Goal: Task Accomplishment & Management: Manage account settings

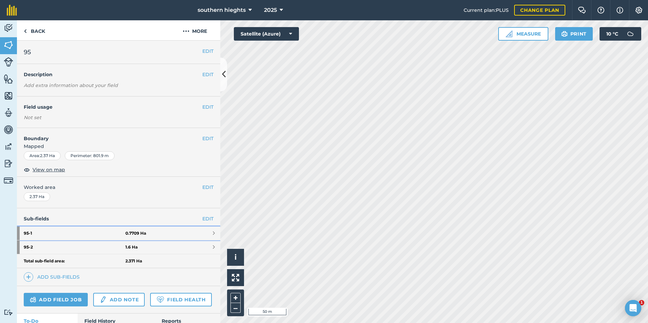
click at [113, 235] on strong "95 - 1" at bounding box center [75, 234] width 102 height 14
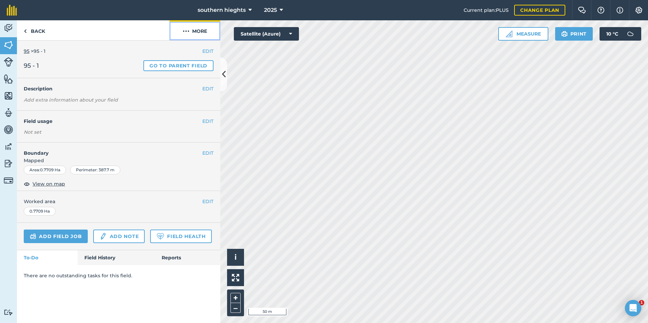
click at [201, 31] on button "More" at bounding box center [194, 30] width 51 height 20
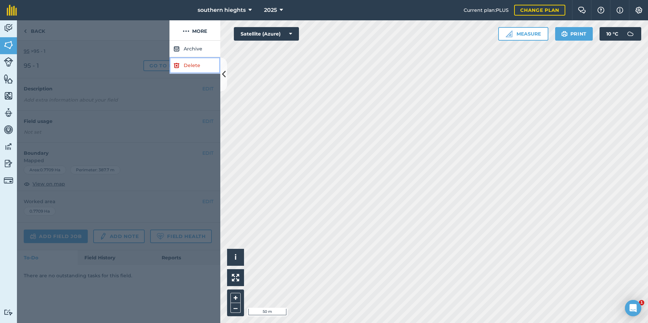
click at [183, 67] on link "Delete" at bounding box center [194, 65] width 51 height 17
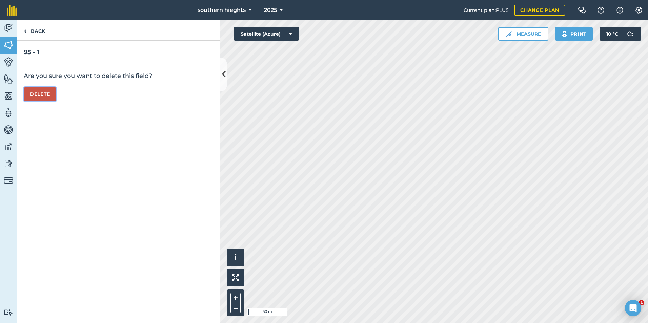
click at [45, 98] on button "Delete" at bounding box center [40, 94] width 33 height 14
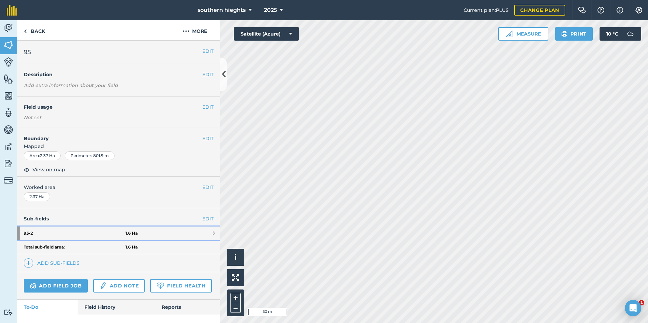
click at [144, 229] on link "95 - 2 1.6 Ha" at bounding box center [118, 234] width 203 height 14
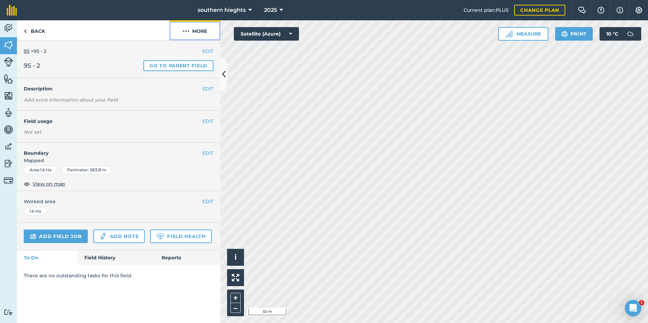
click at [202, 34] on button "More" at bounding box center [194, 30] width 51 height 20
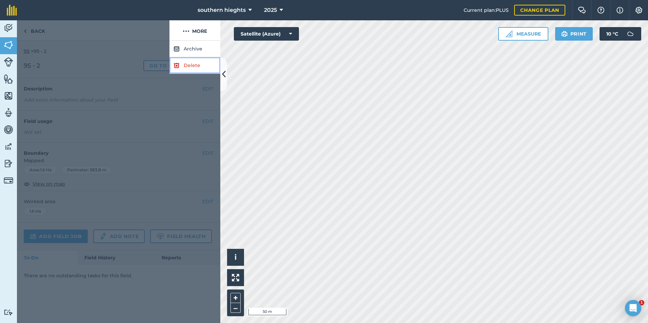
click at [181, 63] on link "Delete" at bounding box center [194, 65] width 51 height 17
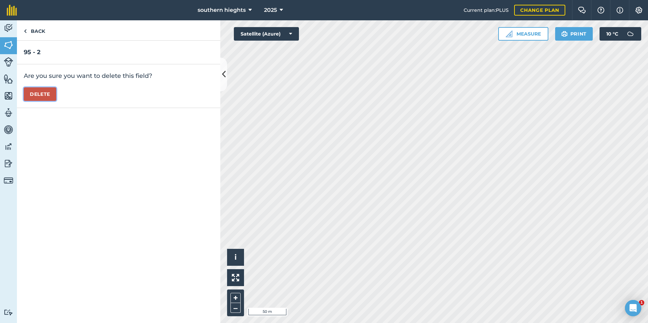
click at [34, 91] on button "Delete" at bounding box center [40, 94] width 33 height 14
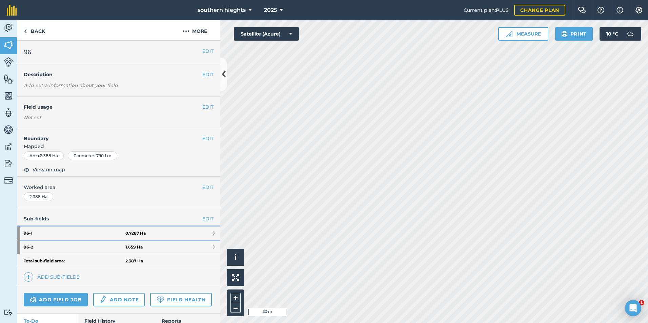
click at [129, 231] on strong "0.7287 Ha" at bounding box center [135, 233] width 20 height 5
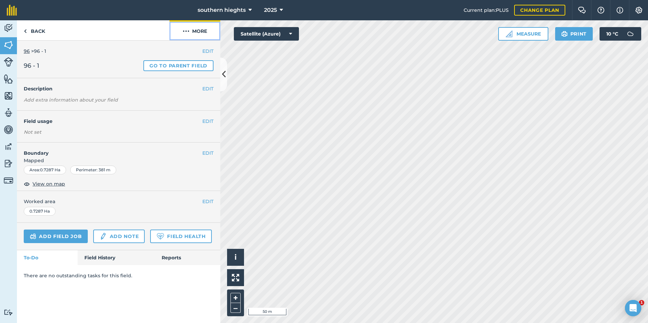
click at [207, 35] on button "More" at bounding box center [194, 30] width 51 height 20
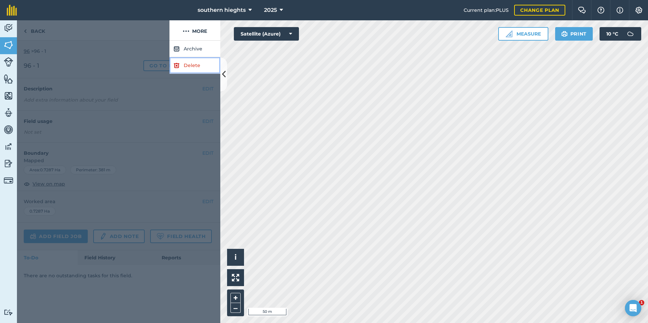
click at [198, 66] on link "Delete" at bounding box center [194, 65] width 51 height 17
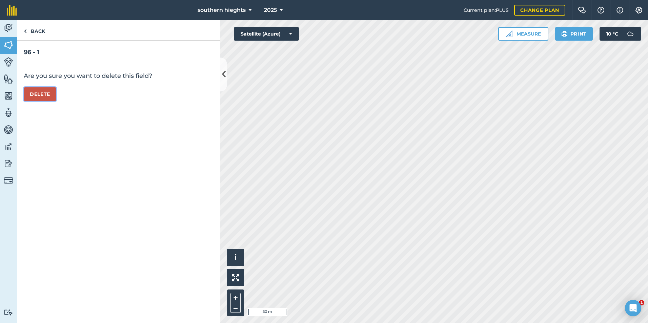
click at [47, 96] on button "Delete" at bounding box center [40, 94] width 33 height 14
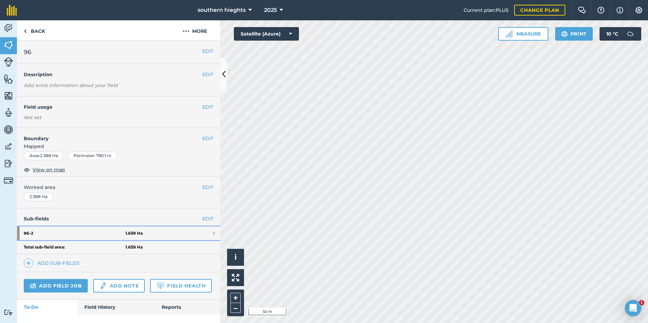
click at [141, 229] on link "96 - 2 1.659 Ha" at bounding box center [118, 234] width 203 height 14
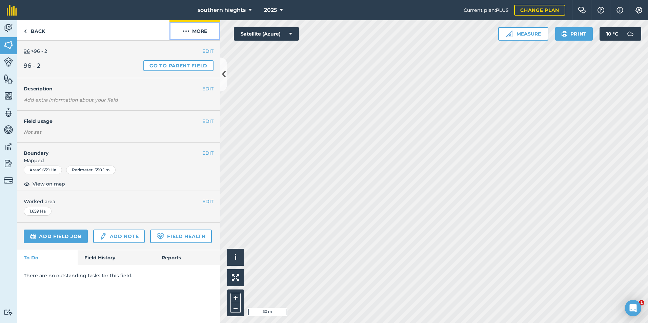
click at [209, 31] on button "More" at bounding box center [194, 30] width 51 height 20
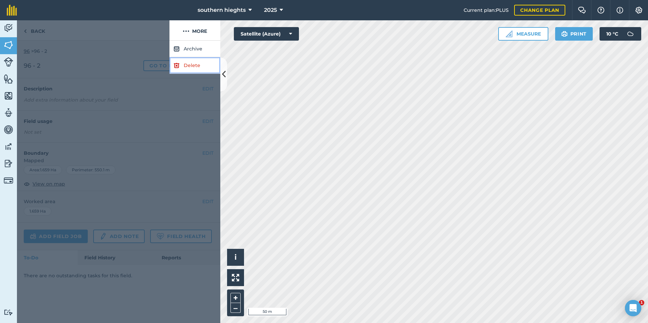
click at [197, 69] on link "Delete" at bounding box center [194, 65] width 51 height 17
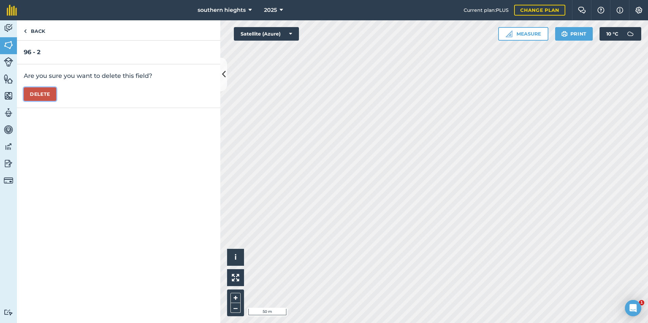
click at [40, 95] on button "Delete" at bounding box center [40, 94] width 33 height 14
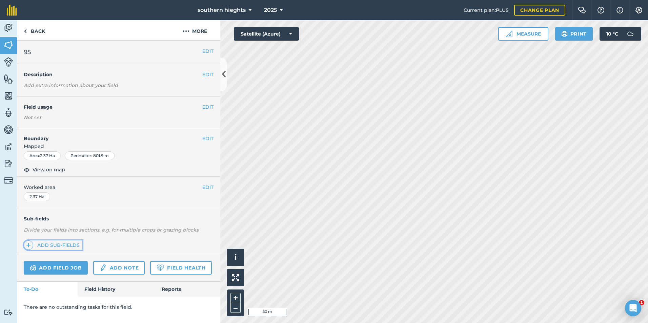
click at [70, 247] on link "Add sub-fields" at bounding box center [53, 245] width 59 height 9
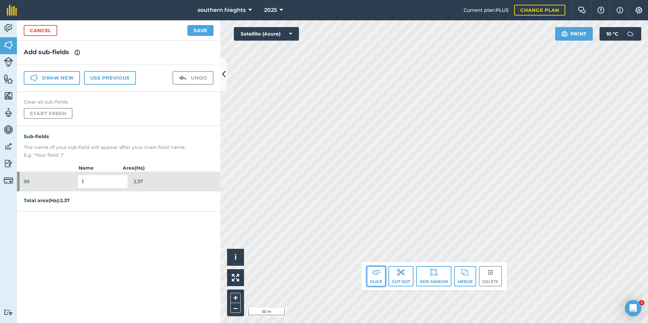
click at [378, 282] on button "Slice" at bounding box center [376, 276] width 19 height 20
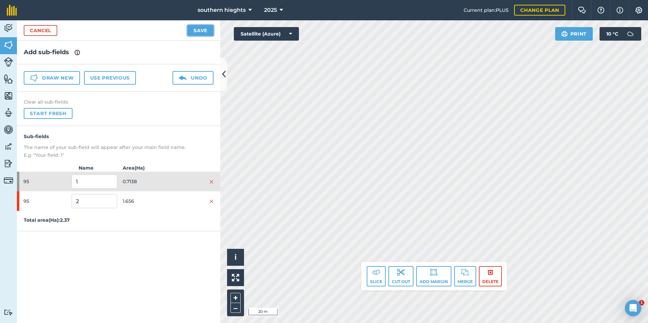
click at [200, 33] on button "Save" at bounding box center [200, 30] width 26 height 11
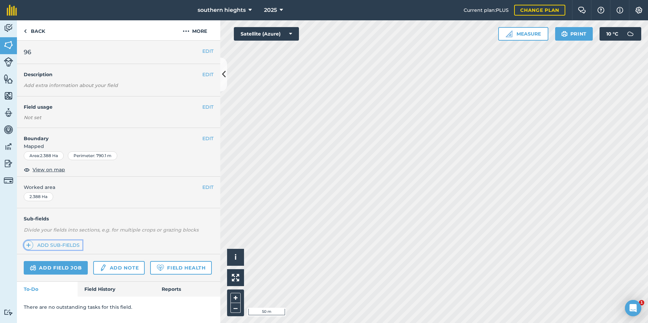
click at [65, 245] on link "Add sub-fields" at bounding box center [53, 245] width 59 height 9
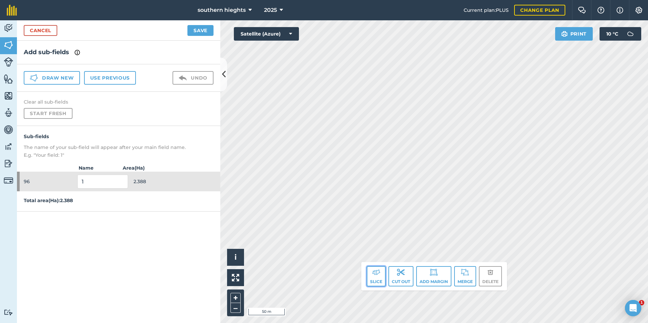
click at [372, 272] on img at bounding box center [376, 272] width 8 height 8
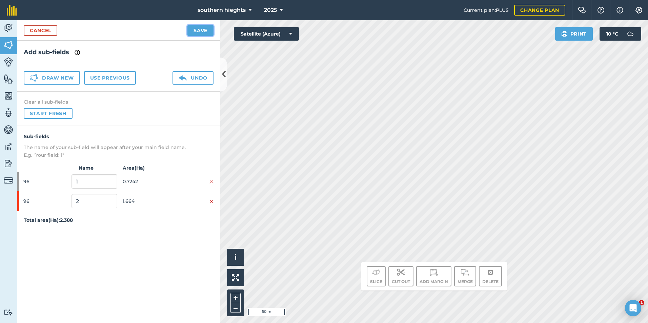
click at [200, 32] on button "Save" at bounding box center [200, 30] width 26 height 11
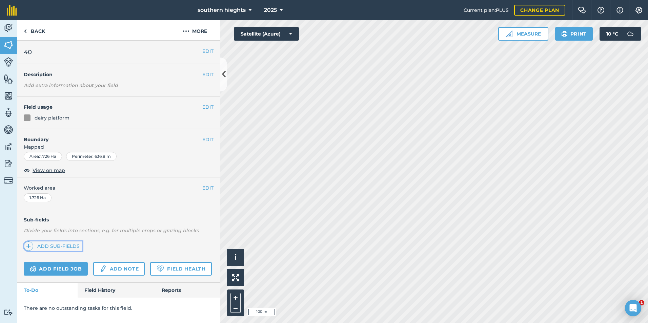
click at [51, 244] on link "Add sub-fields" at bounding box center [53, 246] width 59 height 9
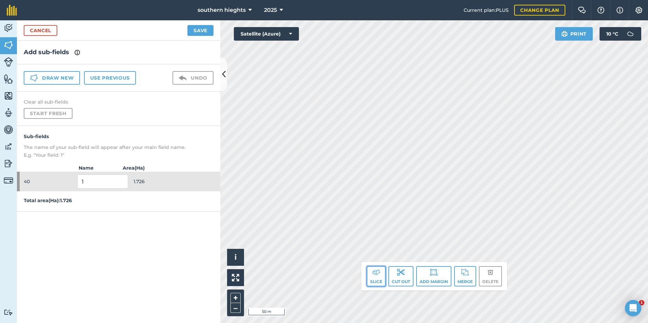
click at [371, 273] on button "Slice" at bounding box center [376, 276] width 19 height 20
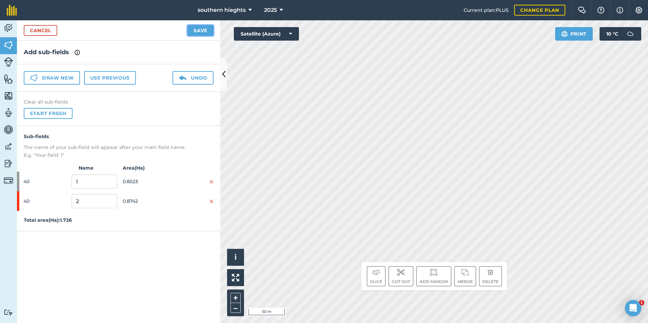
click at [200, 31] on button "Save" at bounding box center [200, 30] width 26 height 11
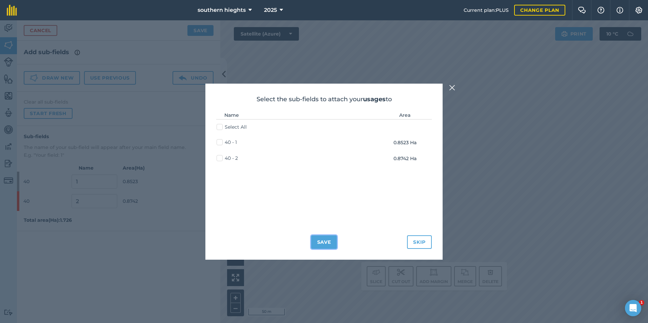
drag, startPoint x: 319, startPoint y: 241, endPoint x: 310, endPoint y: 242, distance: 8.8
click at [319, 241] on button "Save" at bounding box center [324, 243] width 26 height 14
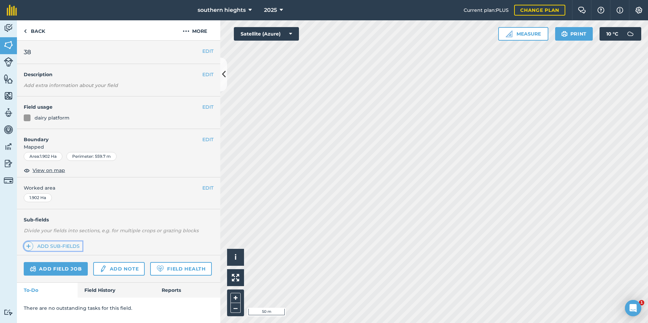
click at [50, 246] on link "Add sub-fields" at bounding box center [53, 246] width 59 height 9
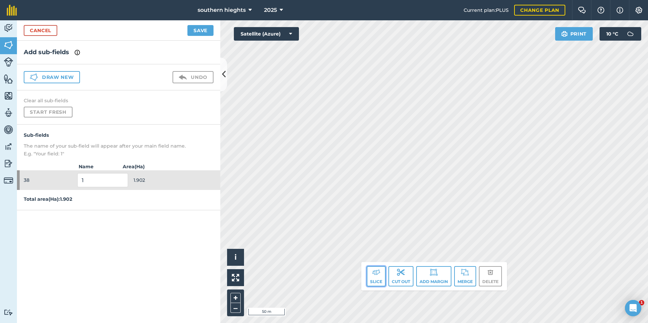
click at [375, 282] on button "Slice" at bounding box center [376, 276] width 19 height 20
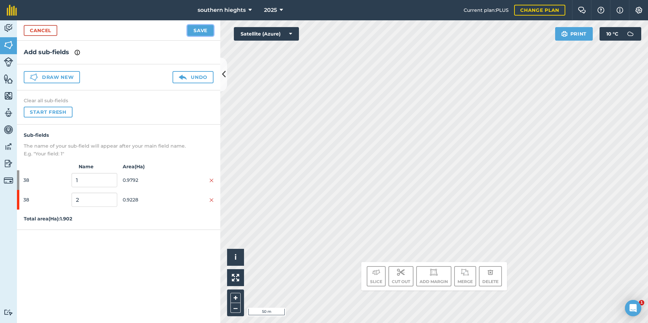
click at [208, 29] on button "Save" at bounding box center [200, 30] width 26 height 11
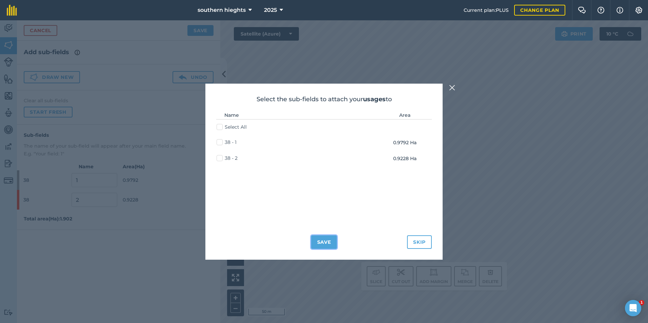
click at [328, 242] on button "Save" at bounding box center [324, 243] width 26 height 14
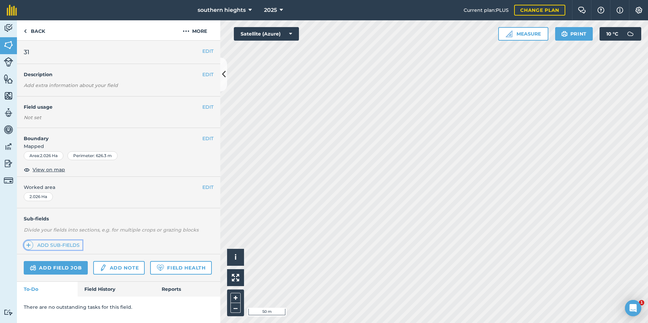
click at [56, 245] on link "Add sub-fields" at bounding box center [53, 245] width 59 height 9
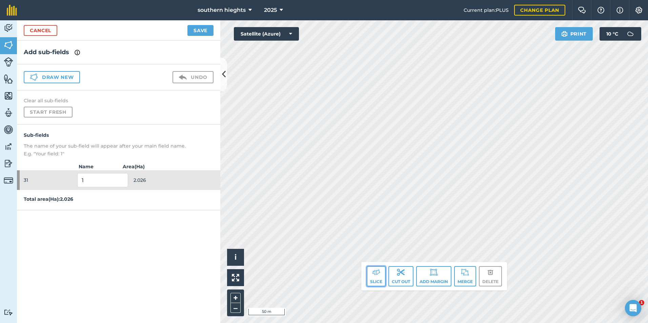
click at [370, 274] on button "Slice" at bounding box center [376, 276] width 19 height 20
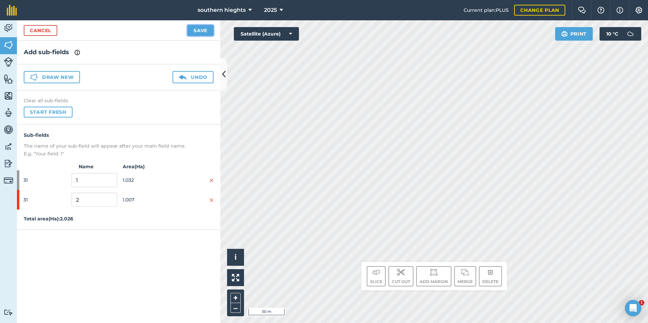
click at [205, 33] on button "Save" at bounding box center [200, 30] width 26 height 11
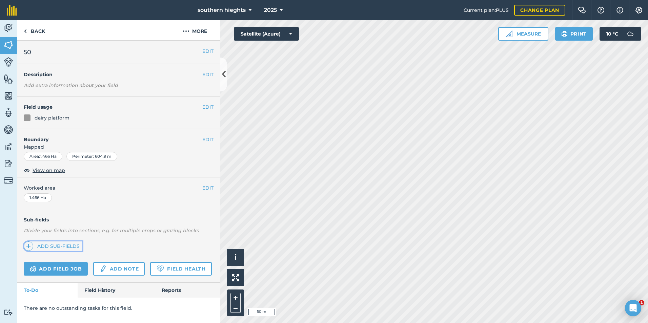
click at [44, 246] on link "Add sub-fields" at bounding box center [53, 246] width 59 height 9
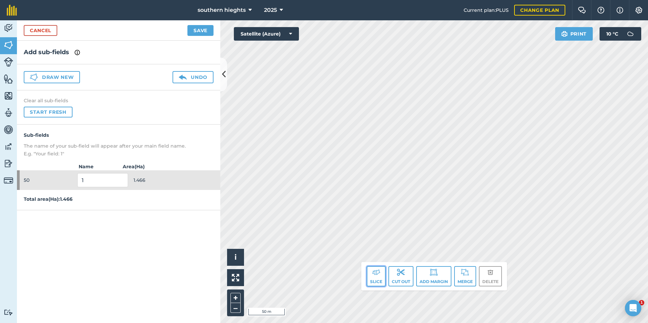
click at [372, 282] on button "Slice" at bounding box center [376, 276] width 19 height 20
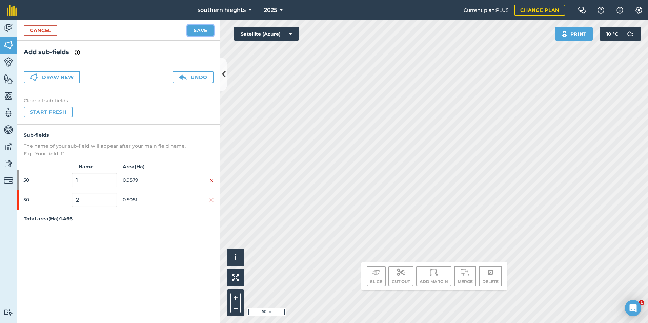
click at [202, 34] on button "Save" at bounding box center [200, 30] width 26 height 11
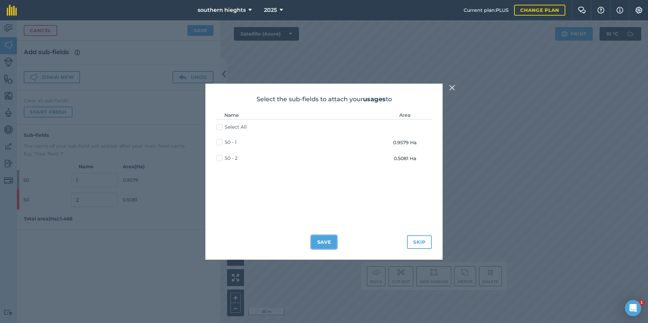
click at [320, 238] on button "Save" at bounding box center [324, 243] width 26 height 14
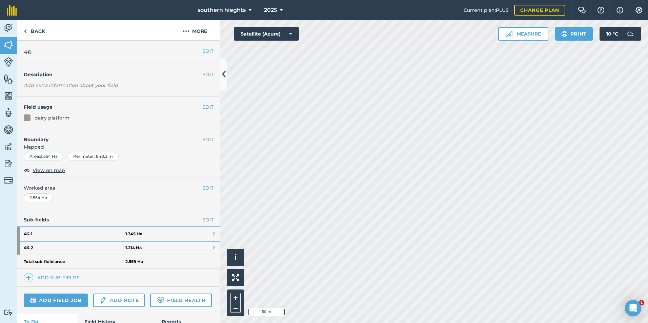
click at [142, 231] on link "46 - 1 1.345 Ha" at bounding box center [118, 234] width 203 height 14
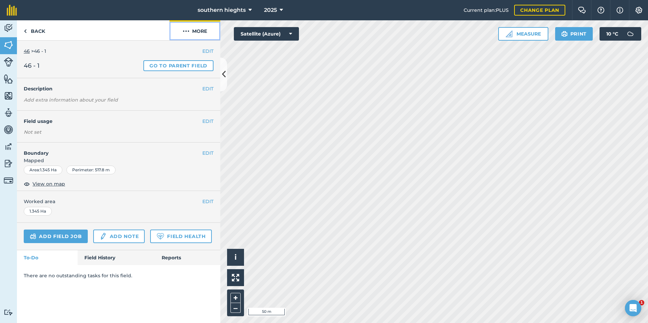
click at [209, 32] on button "More" at bounding box center [194, 30] width 51 height 20
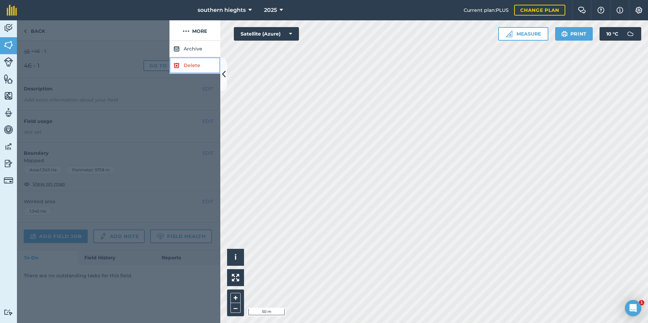
click at [178, 64] on img at bounding box center [176, 65] width 6 height 8
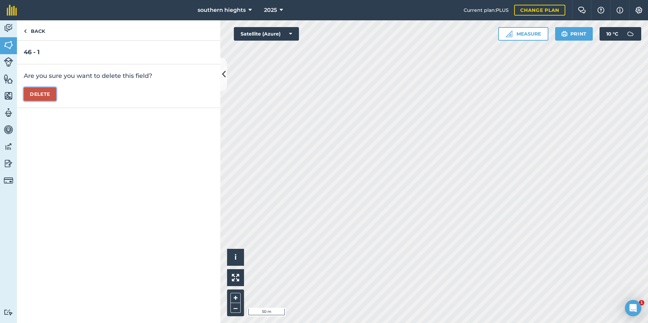
click at [43, 93] on button "Delete" at bounding box center [40, 94] width 33 height 14
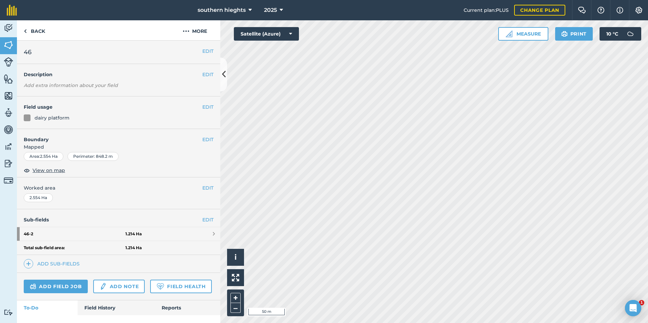
click at [123, 227] on div "Sub-fields EDIT 46 - 2 1.214 Ha Total sub-field area: 1.214 Ha Add sub-fields" at bounding box center [118, 241] width 203 height 64
click at [122, 229] on strong "46 - 2" at bounding box center [75, 234] width 102 height 14
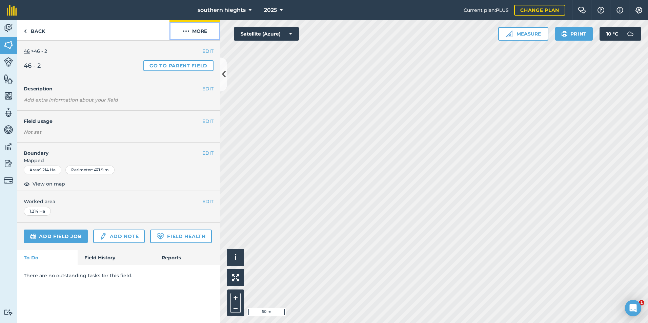
drag, startPoint x: 200, startPoint y: 35, endPoint x: 200, endPoint y: 39, distance: 4.1
click at [200, 35] on button "More" at bounding box center [194, 30] width 51 height 20
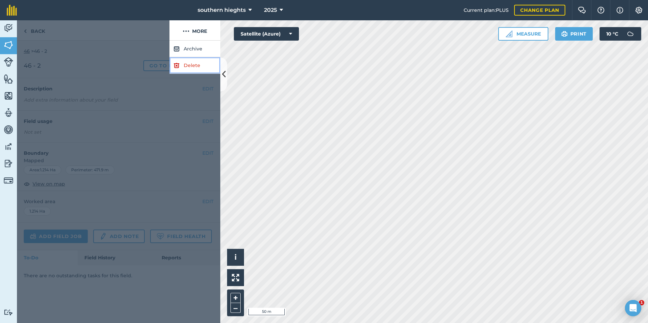
click at [183, 69] on link "Delete" at bounding box center [194, 65] width 51 height 17
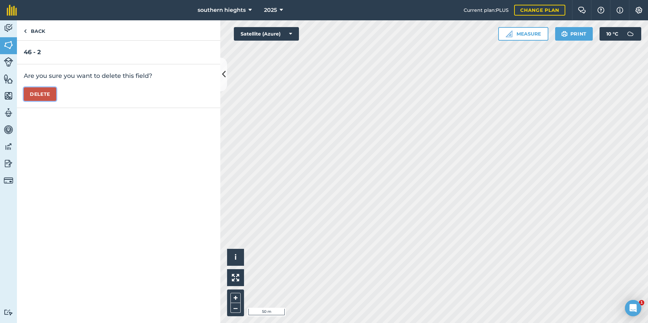
click at [43, 96] on button "Delete" at bounding box center [40, 94] width 33 height 14
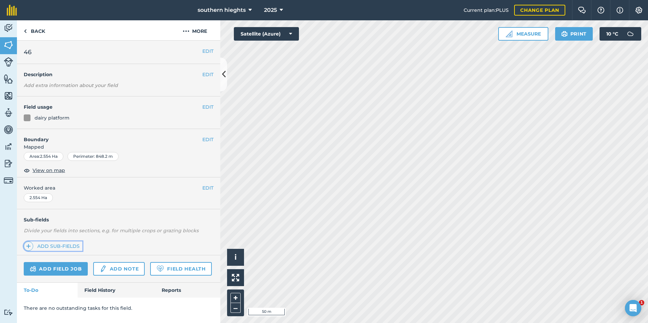
click at [46, 244] on link "Add sub-fields" at bounding box center [53, 246] width 59 height 9
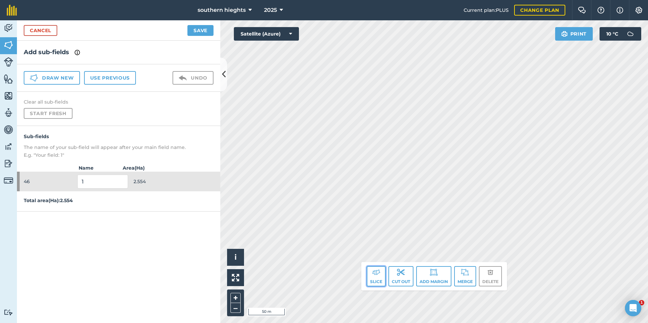
click at [373, 275] on img at bounding box center [376, 272] width 8 height 8
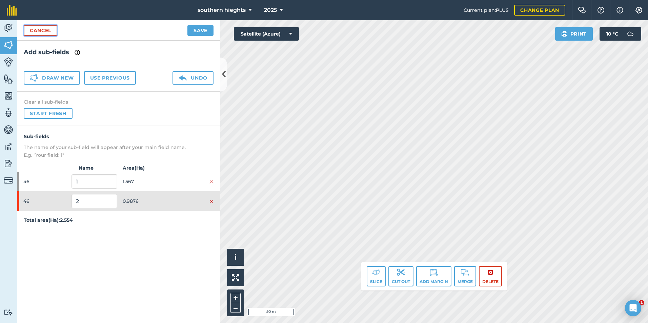
click at [54, 33] on link "Cancel" at bounding box center [41, 30] width 34 height 11
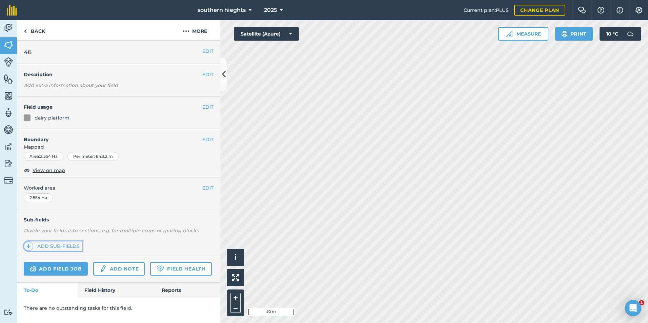
click at [70, 246] on link "Add sub-fields" at bounding box center [53, 246] width 59 height 9
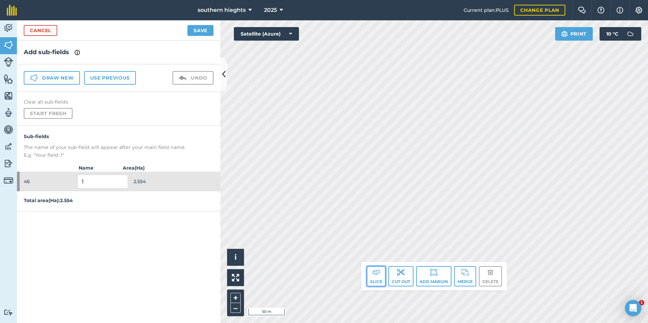
click at [373, 275] on img at bounding box center [376, 272] width 8 height 8
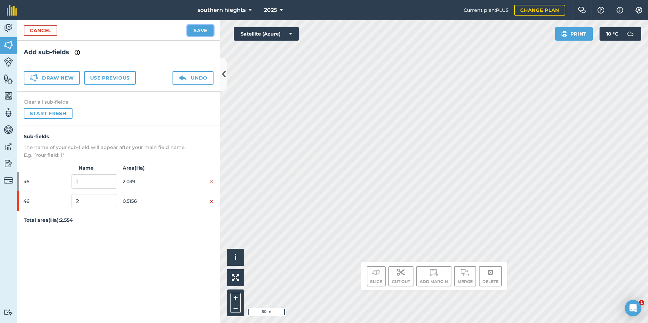
click at [193, 33] on button "Save" at bounding box center [200, 30] width 26 height 11
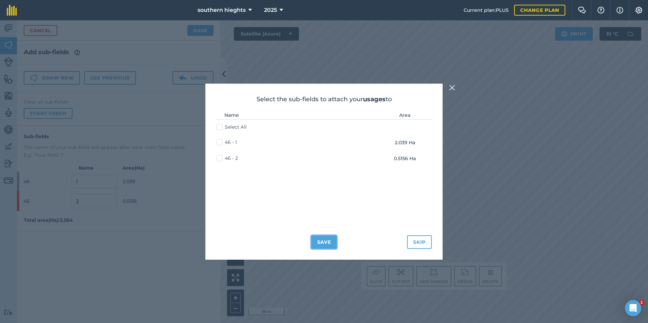
click at [321, 239] on button "Save" at bounding box center [324, 243] width 26 height 14
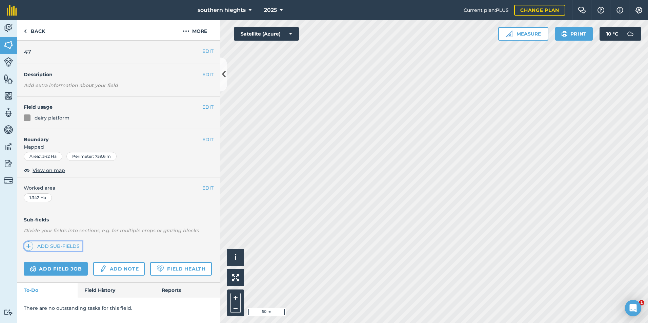
click at [50, 247] on link "Add sub-fields" at bounding box center [53, 246] width 59 height 9
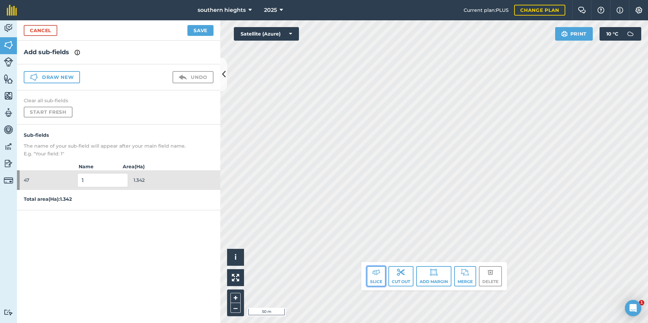
click at [369, 272] on button "Slice" at bounding box center [376, 276] width 19 height 20
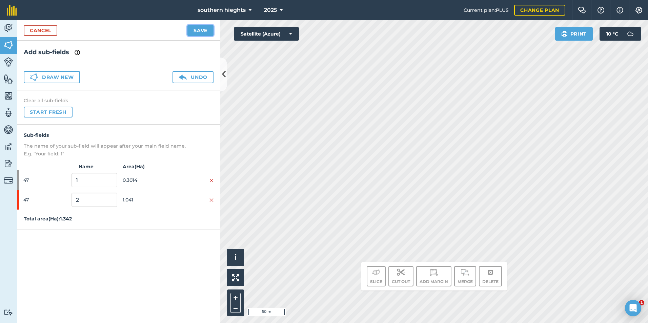
click at [196, 31] on button "Save" at bounding box center [200, 30] width 26 height 11
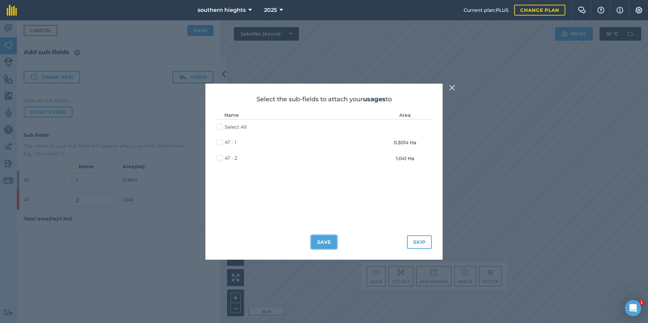
click at [328, 242] on button "Save" at bounding box center [324, 243] width 26 height 14
